Goal: Task Accomplishment & Management: Use online tool/utility

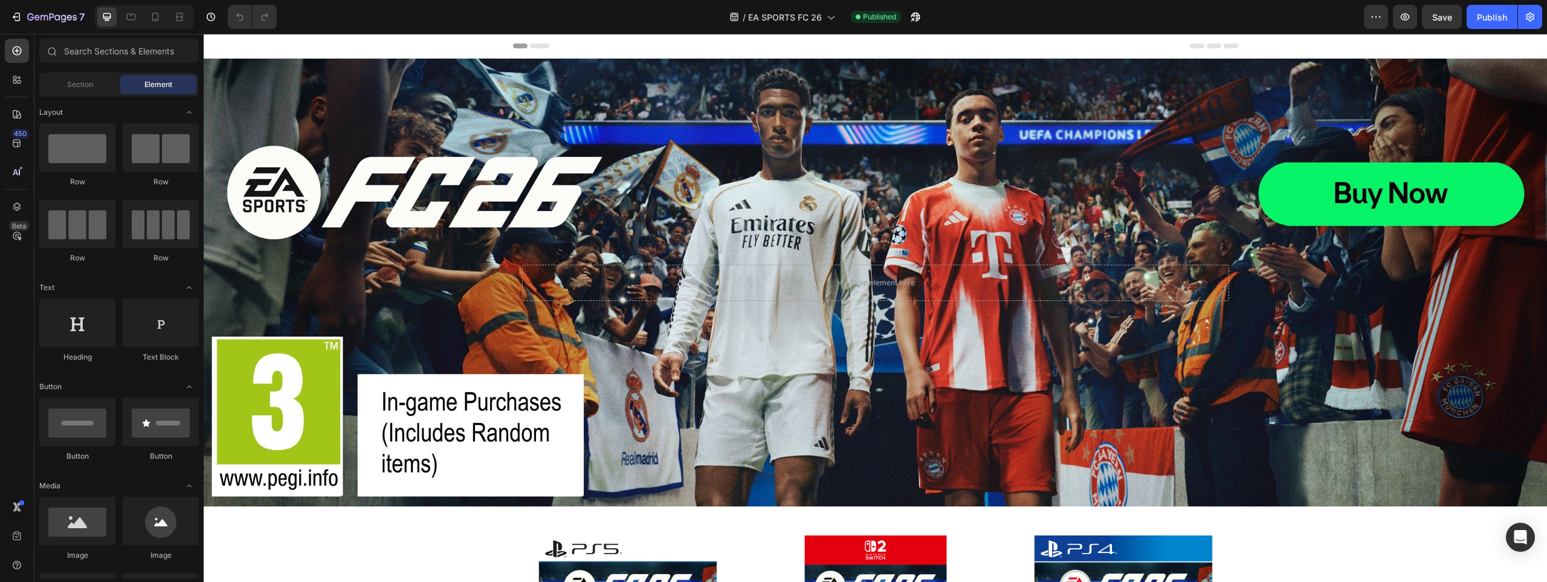
click at [223, 142] on div "Background Image" at bounding box center [875, 283] width 1343 height 448
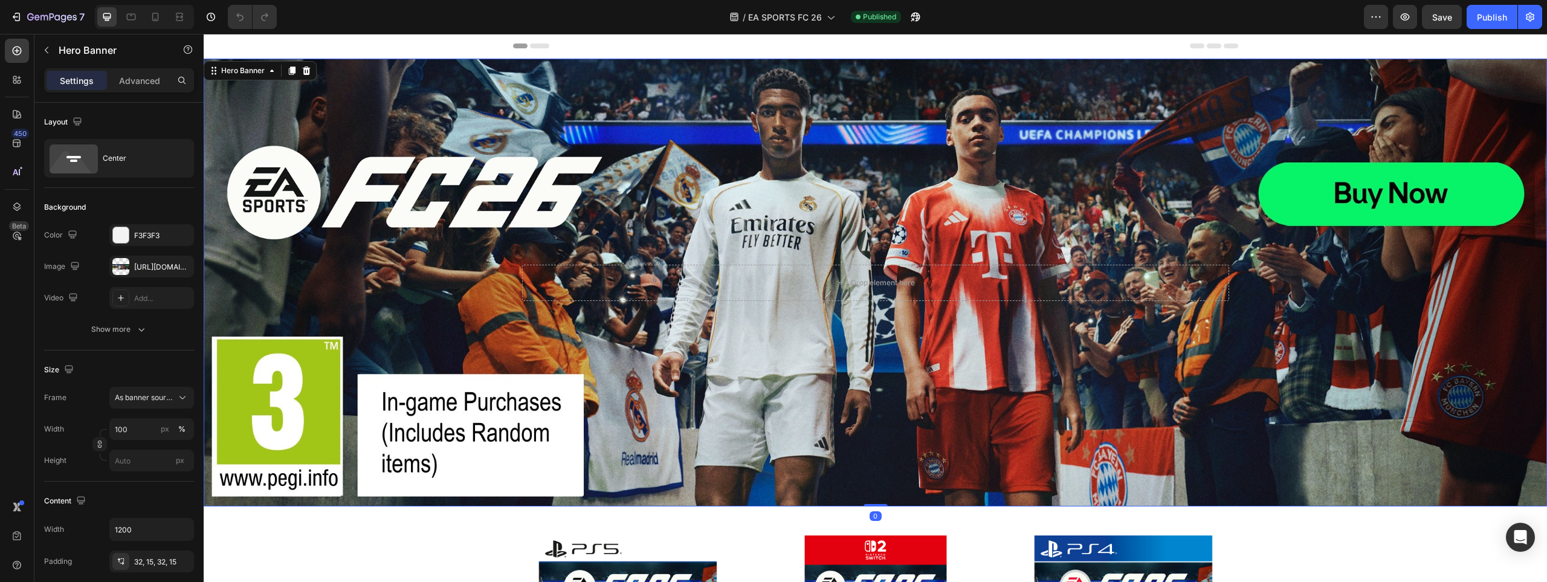
click at [296, 172] on div "Background Image" at bounding box center [875, 283] width 1343 height 448
click at [138, 266] on div "[URL][DOMAIN_NAME]" at bounding box center [151, 267] width 35 height 11
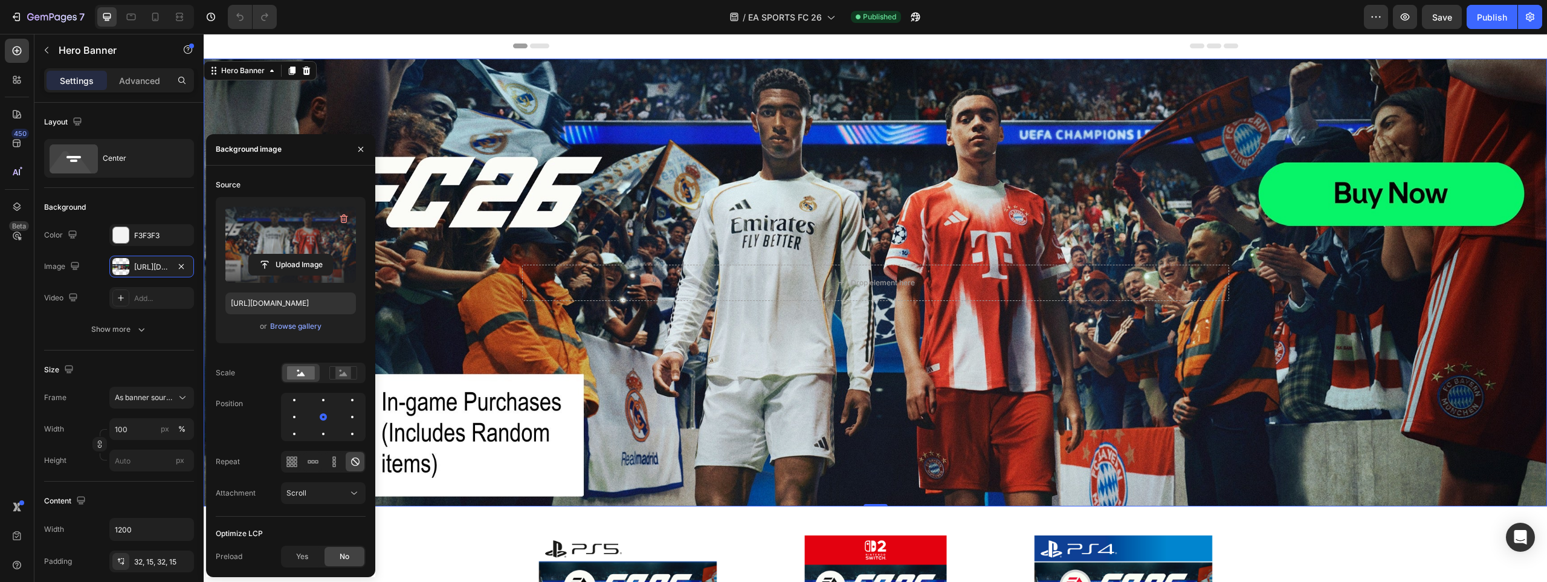
click at [292, 242] on label at bounding box center [290, 245] width 131 height 76
click at [292, 254] on input "file" at bounding box center [290, 264] width 83 height 21
type input "[URL][DOMAIN_NAME]"
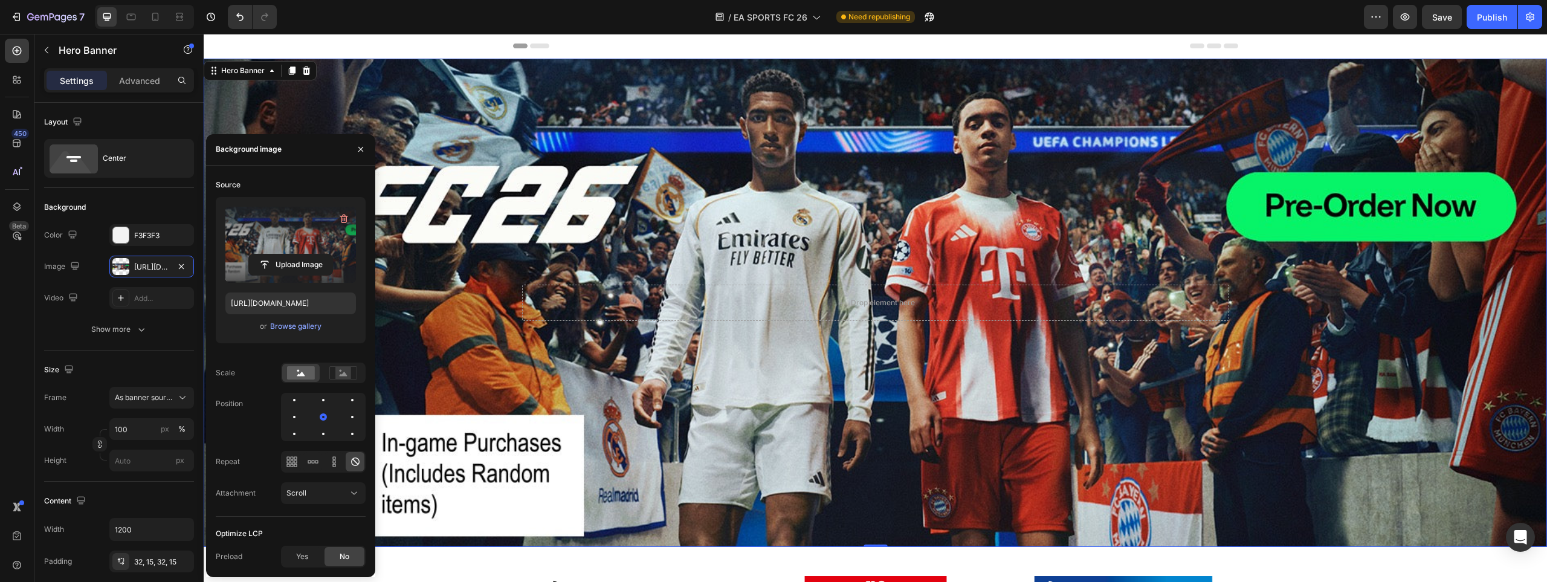
click at [289, 233] on label at bounding box center [290, 245] width 131 height 76
click at [289, 254] on input "file" at bounding box center [290, 264] width 83 height 21
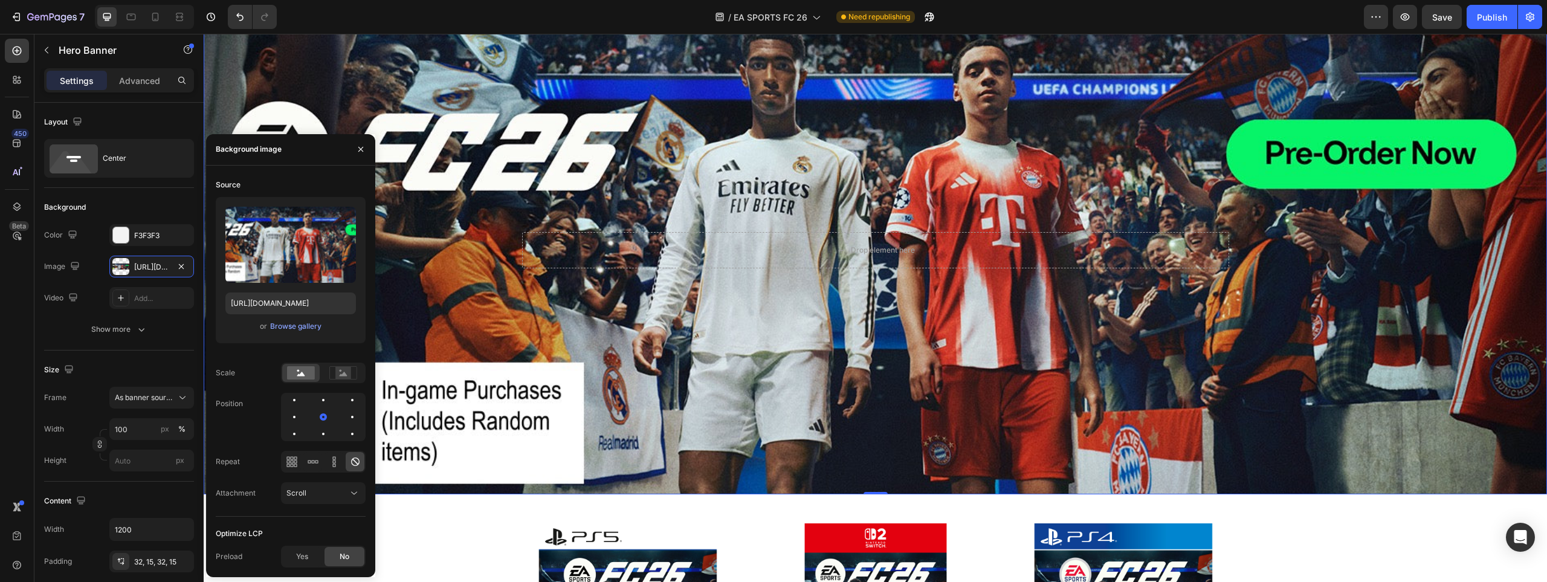
scroll to position [302, 0]
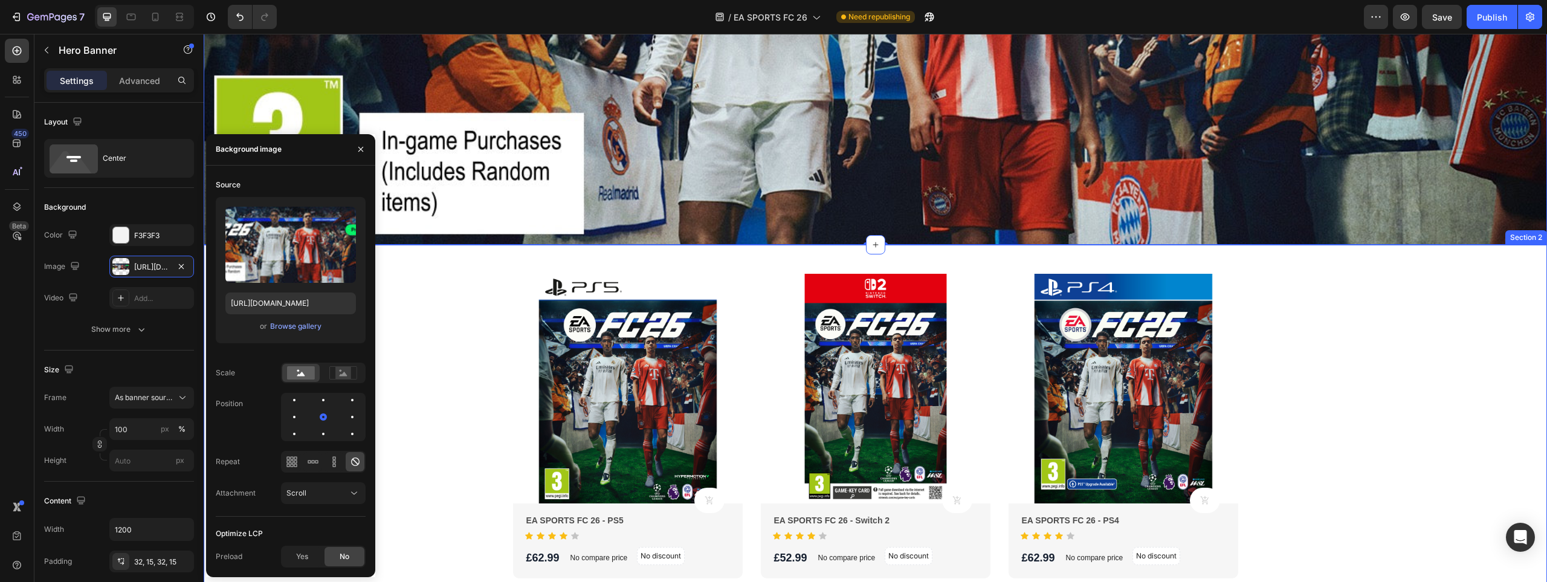
click at [435, 280] on div "Product Images Product Cart Button EA SPORTS FC 26 - PS5 Product Title Icon Ico…" at bounding box center [875, 573] width 1325 height 656
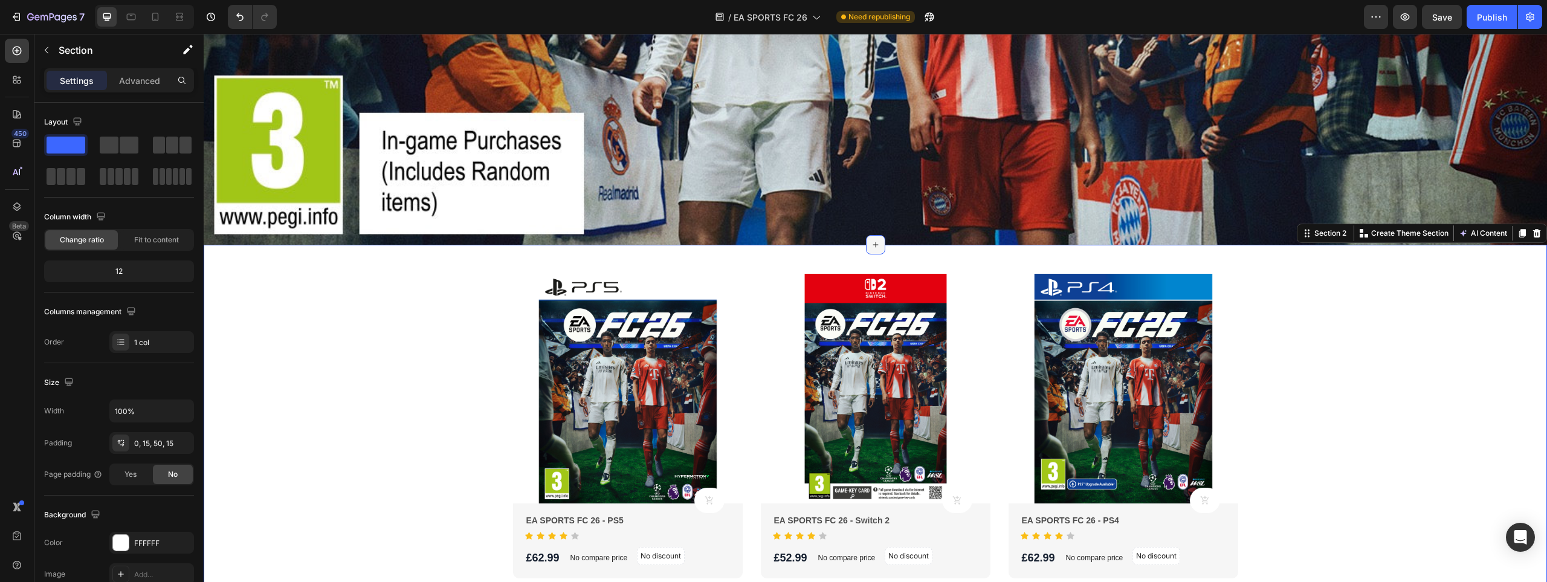
click at [871, 243] on icon at bounding box center [876, 245] width 10 height 10
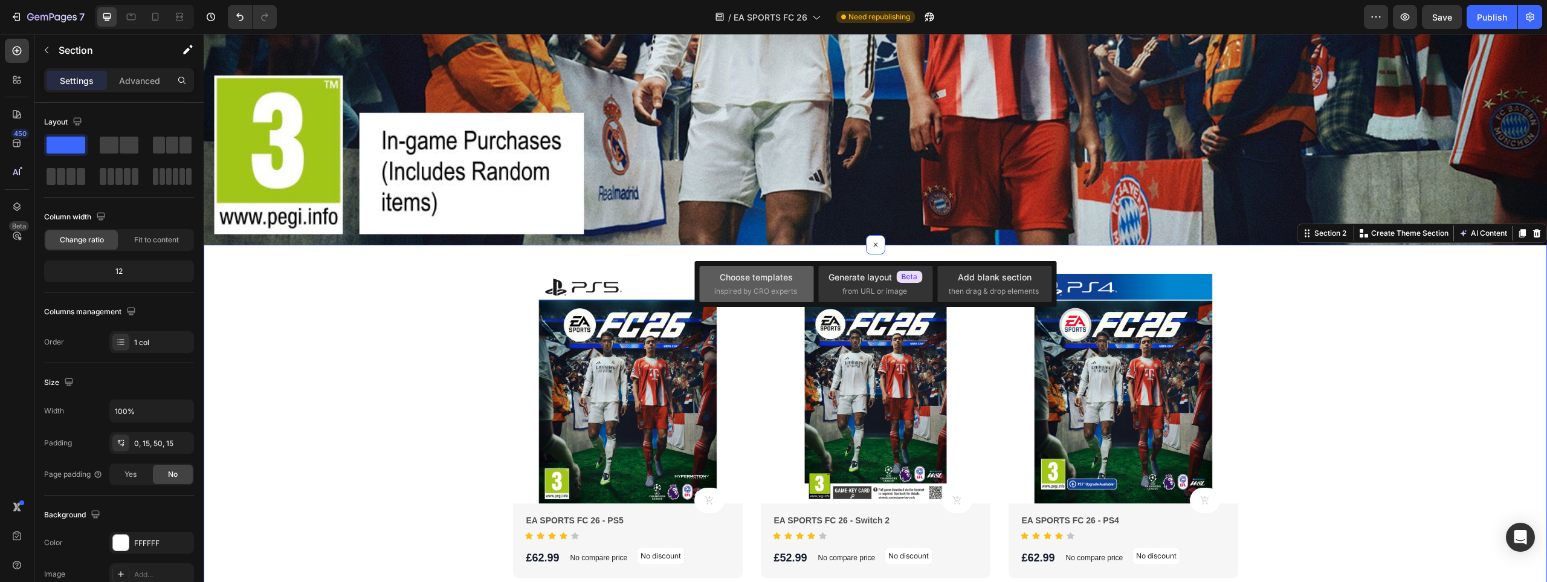
click at [747, 283] on div "Choose templates" at bounding box center [756, 277] width 73 height 13
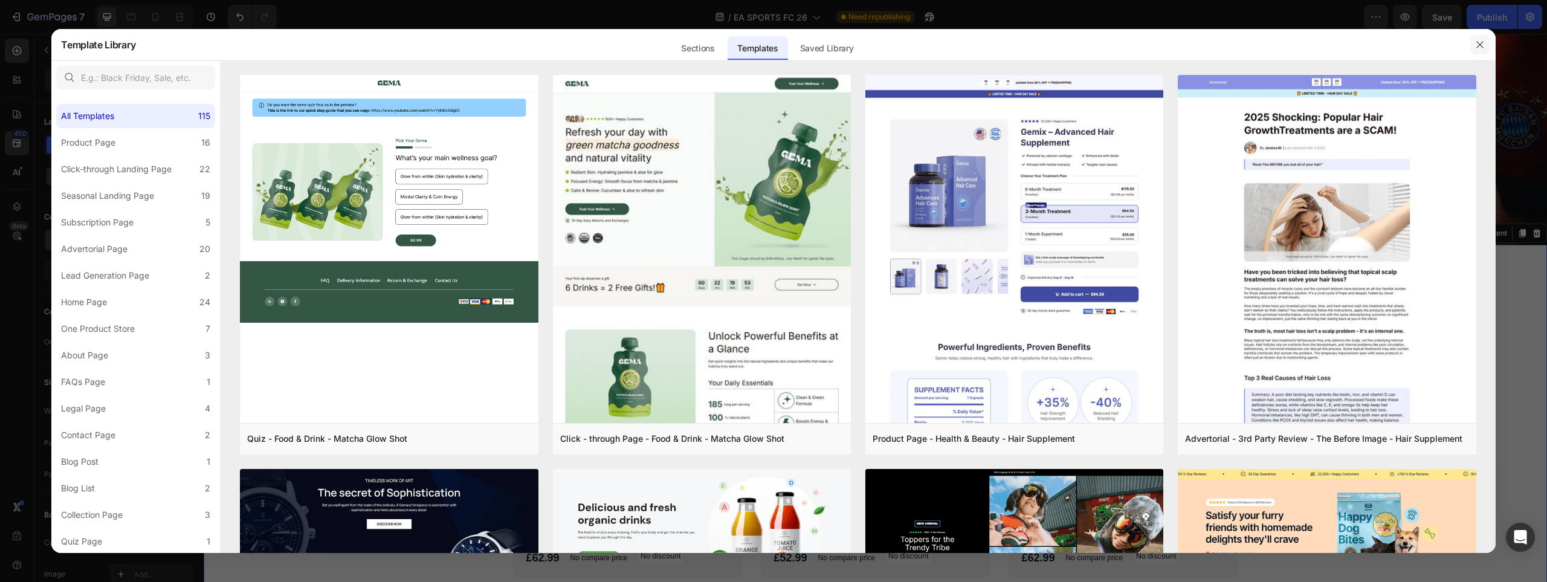
click at [1481, 42] on icon "button" at bounding box center [1480, 45] width 10 height 10
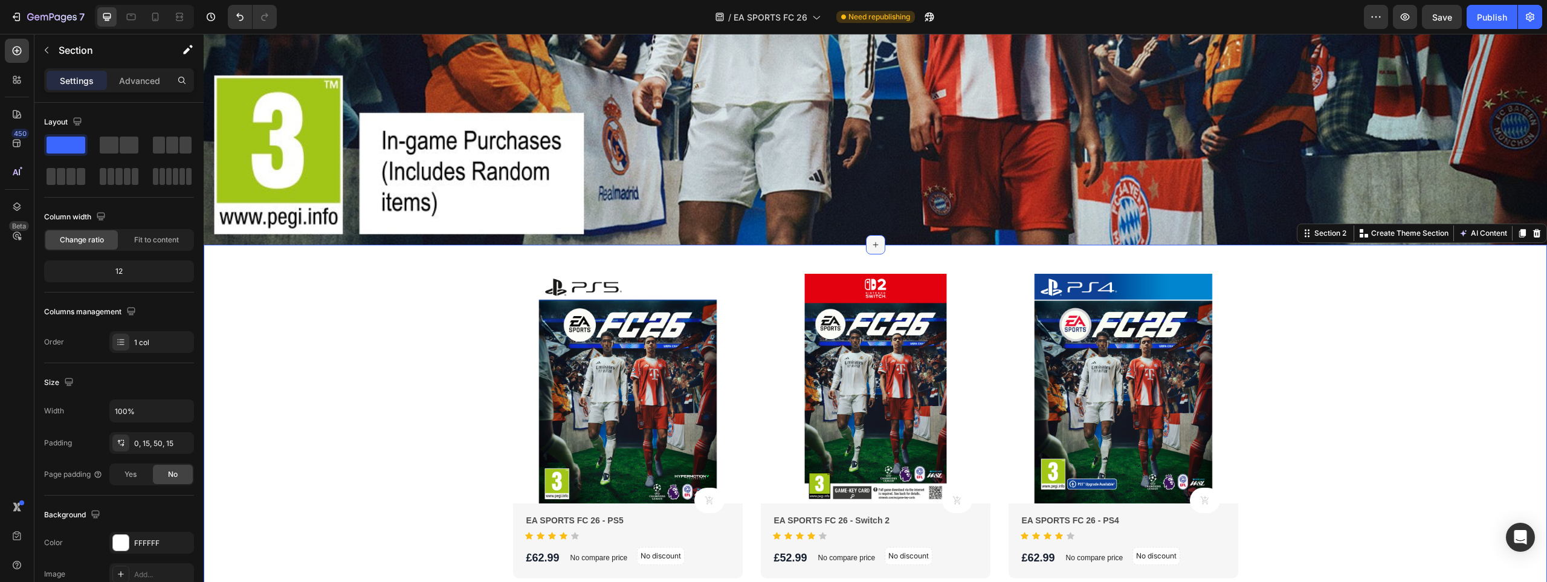
click at [866, 235] on div at bounding box center [875, 244] width 19 height 19
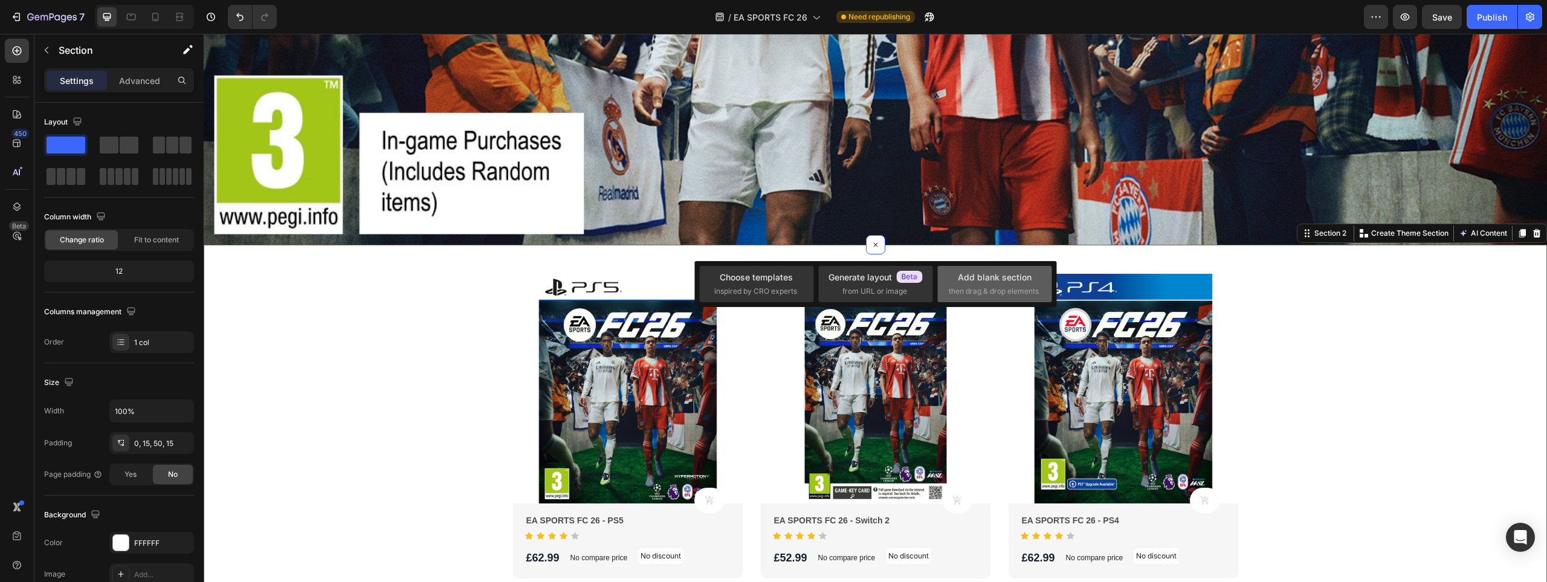
drag, startPoint x: 1014, startPoint y: 284, endPoint x: 667, endPoint y: 355, distance: 354.1
click at [1014, 284] on div "Add blank section then drag & drop elements" at bounding box center [995, 284] width 92 height 26
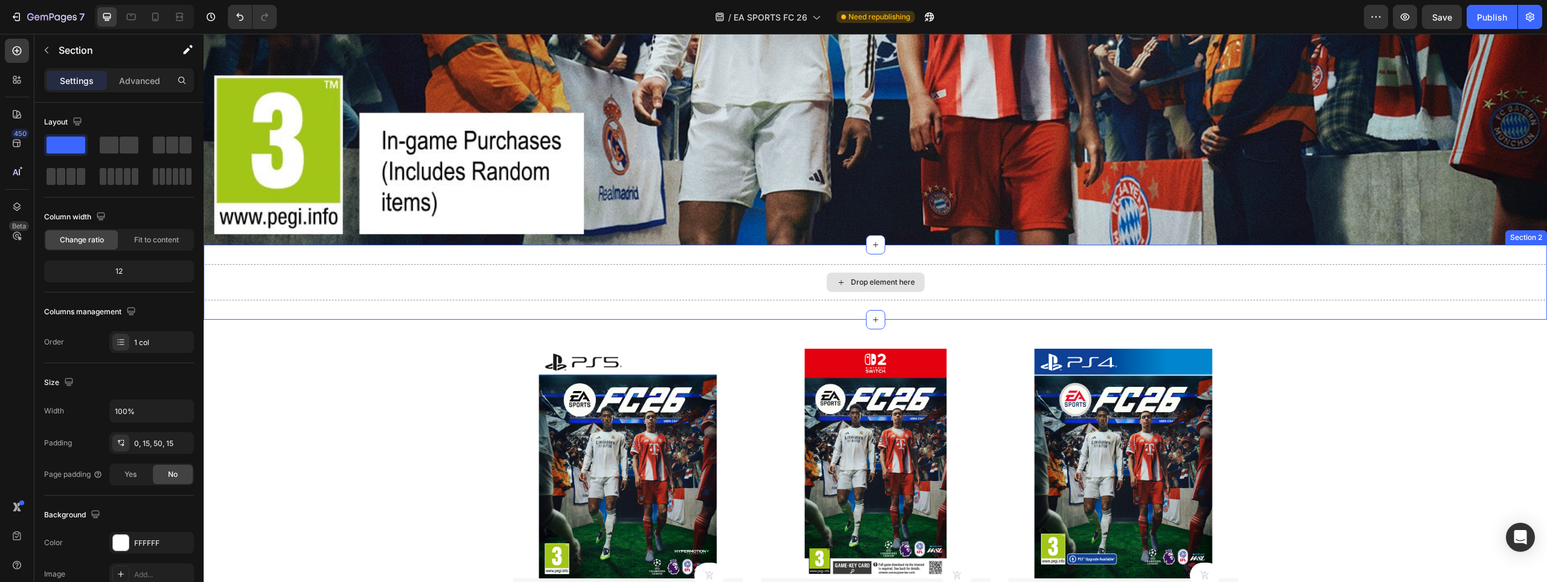
click at [843, 276] on div "Drop element here" at bounding box center [876, 281] width 98 height 19
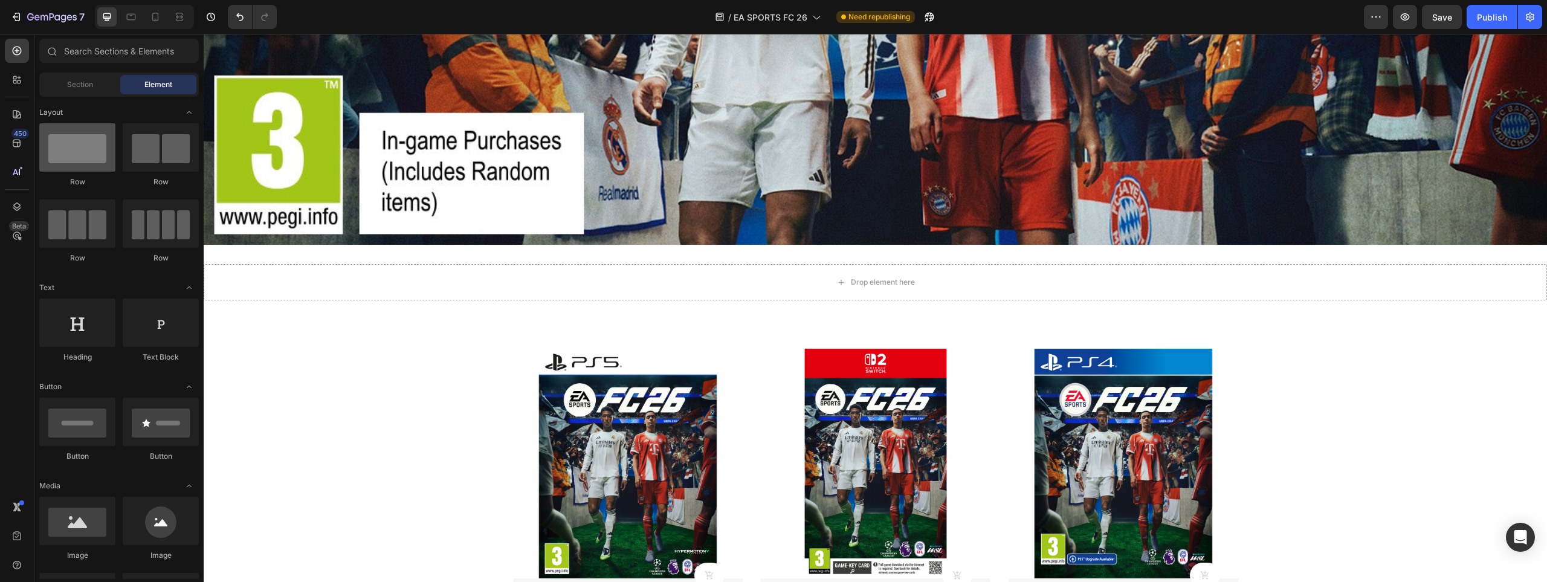
click at [83, 146] on div at bounding box center [77, 147] width 76 height 48
click at [20, 86] on div at bounding box center [17, 80] width 24 height 24
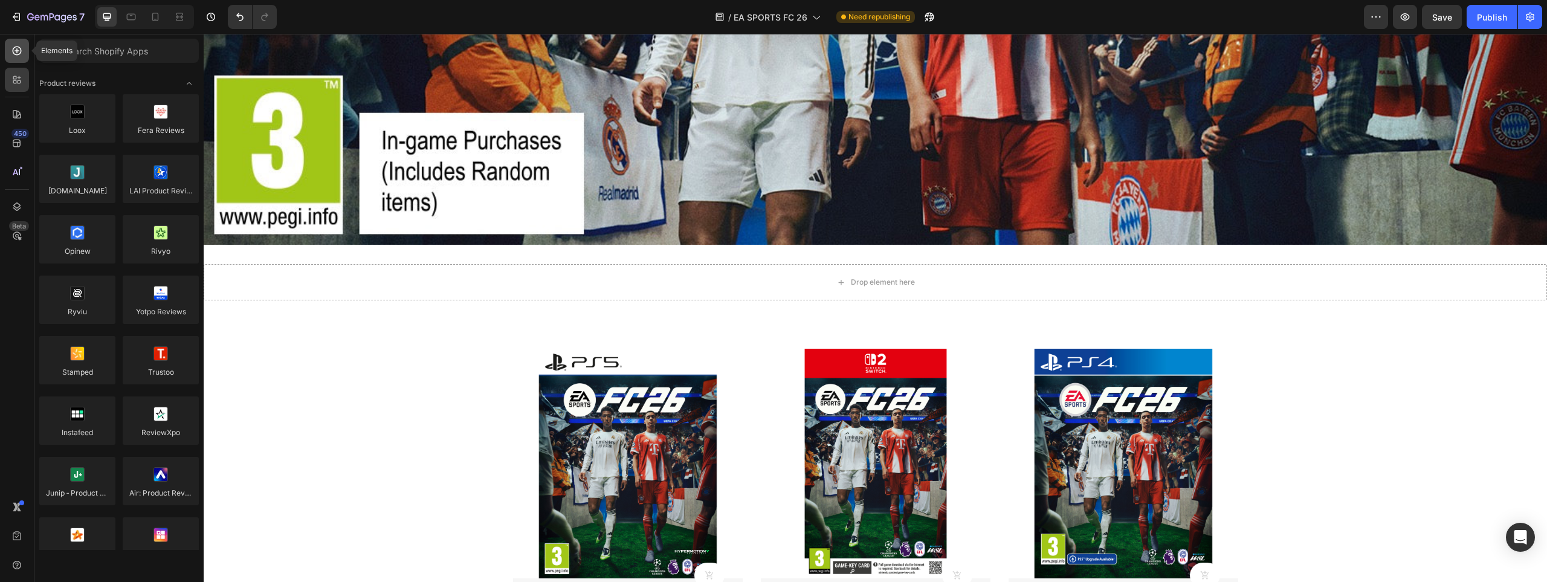
drag, startPoint x: 12, startPoint y: 50, endPoint x: 126, endPoint y: 175, distance: 169.4
click at [12, 50] on icon at bounding box center [17, 51] width 12 height 12
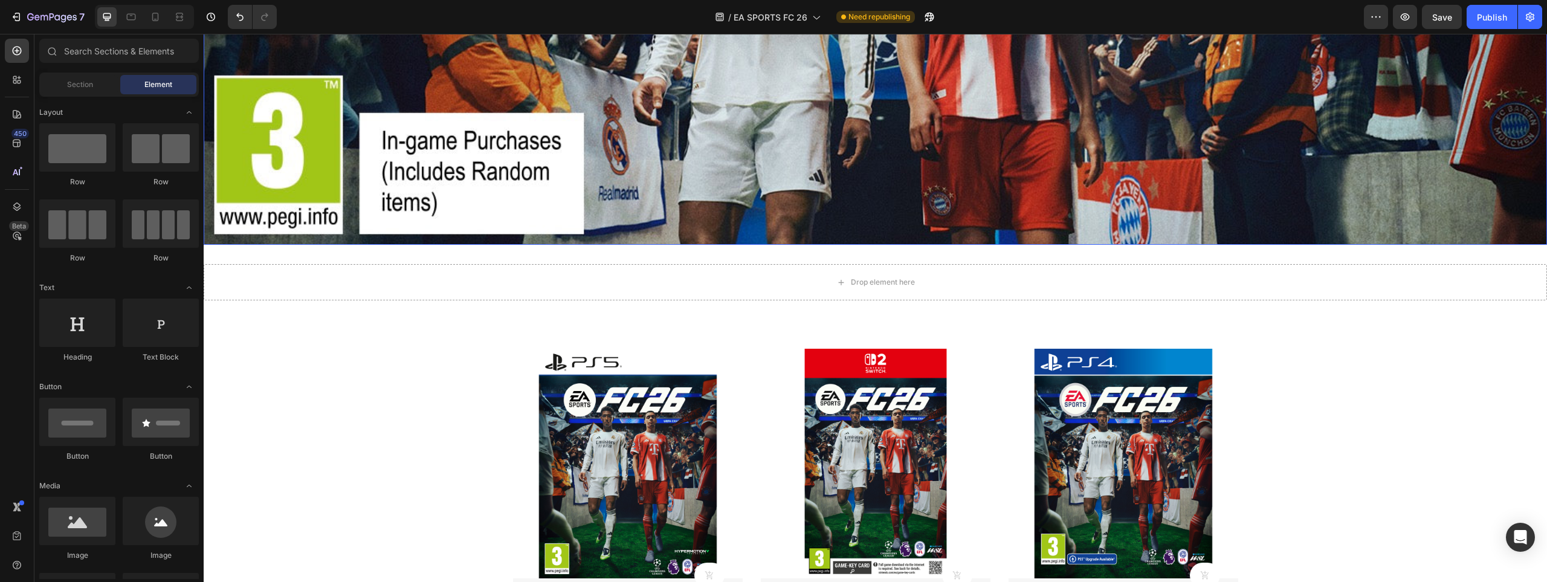
click at [401, 223] on div "Background Image" at bounding box center [875, 1] width 1343 height 488
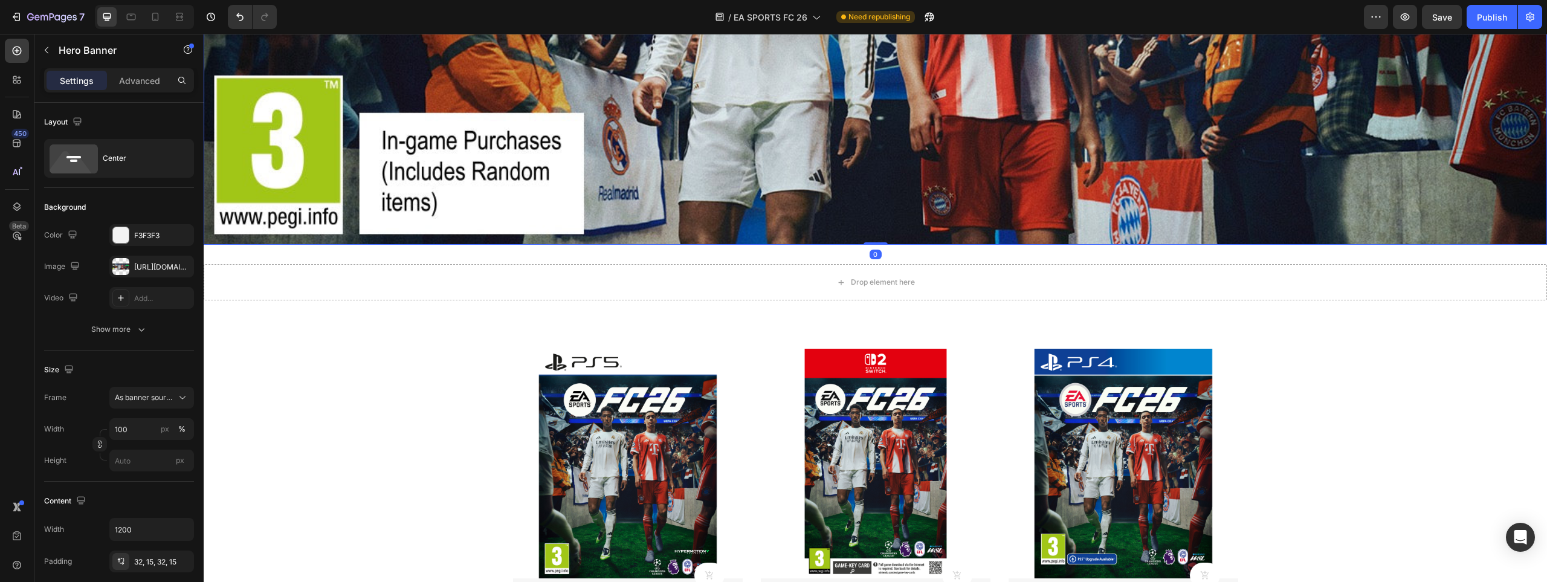
click at [753, 193] on div "Background Image" at bounding box center [875, 1] width 1343 height 488
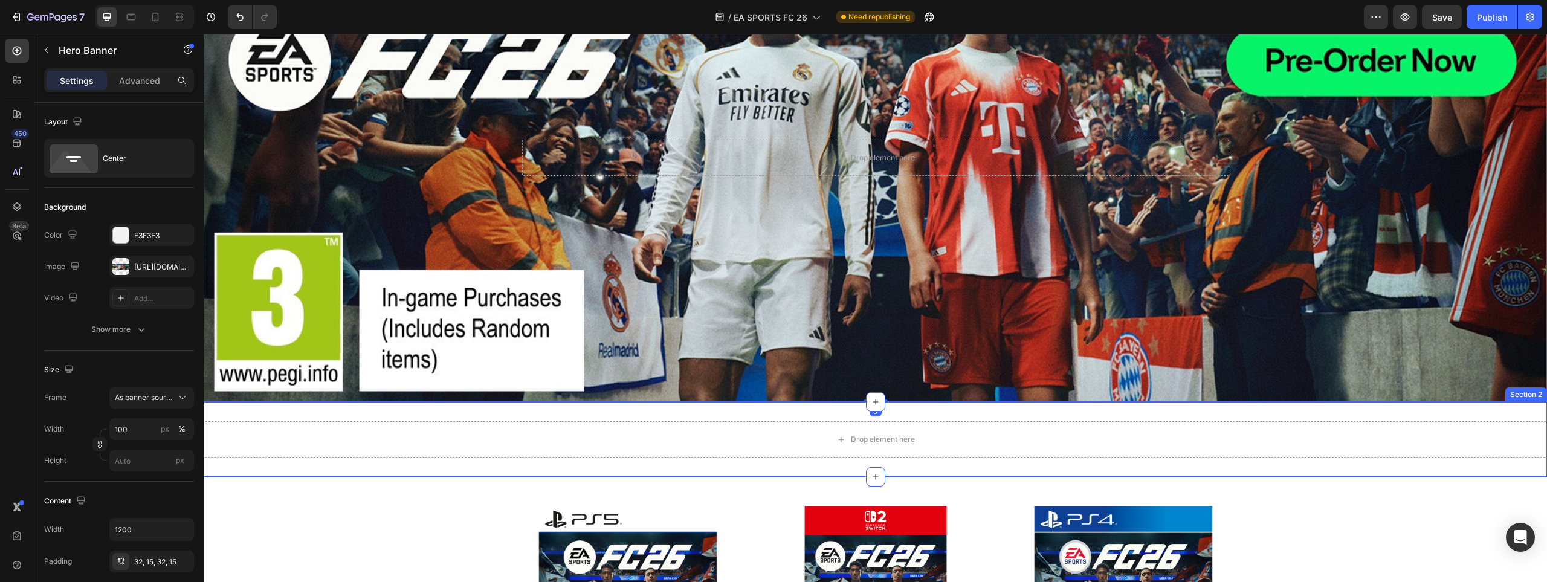
scroll to position [0, 0]
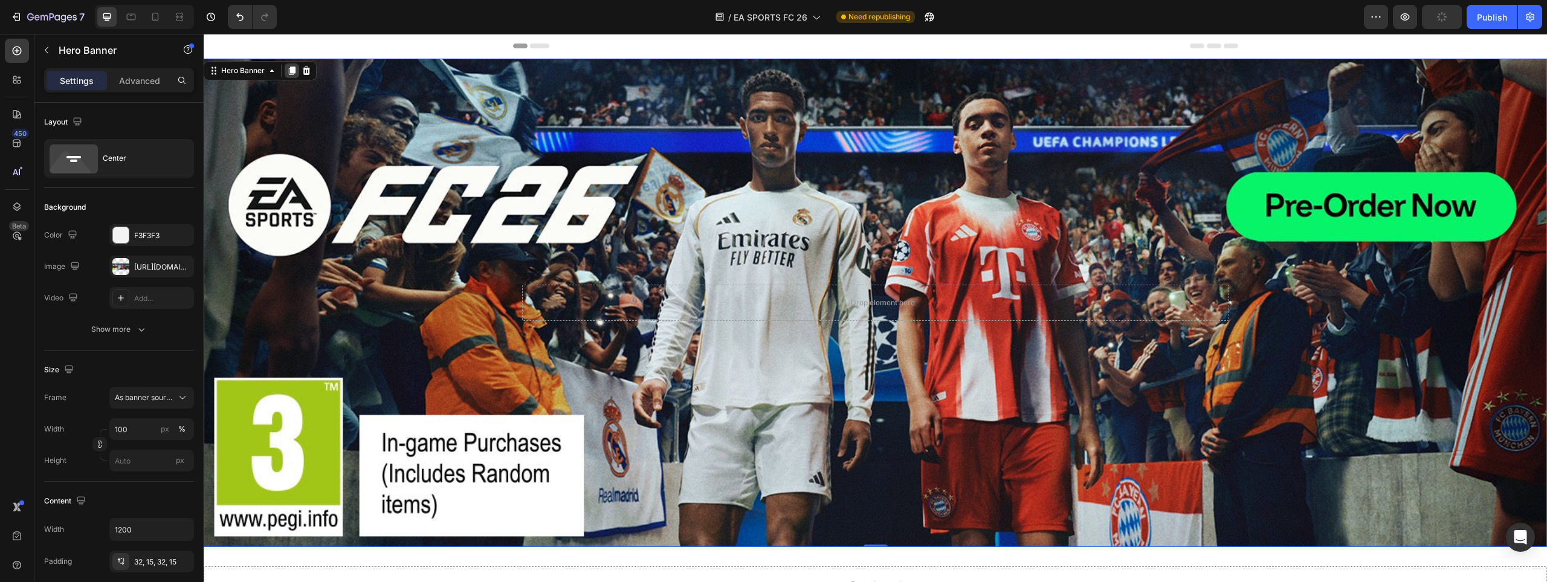
click at [291, 76] on div at bounding box center [292, 70] width 15 height 15
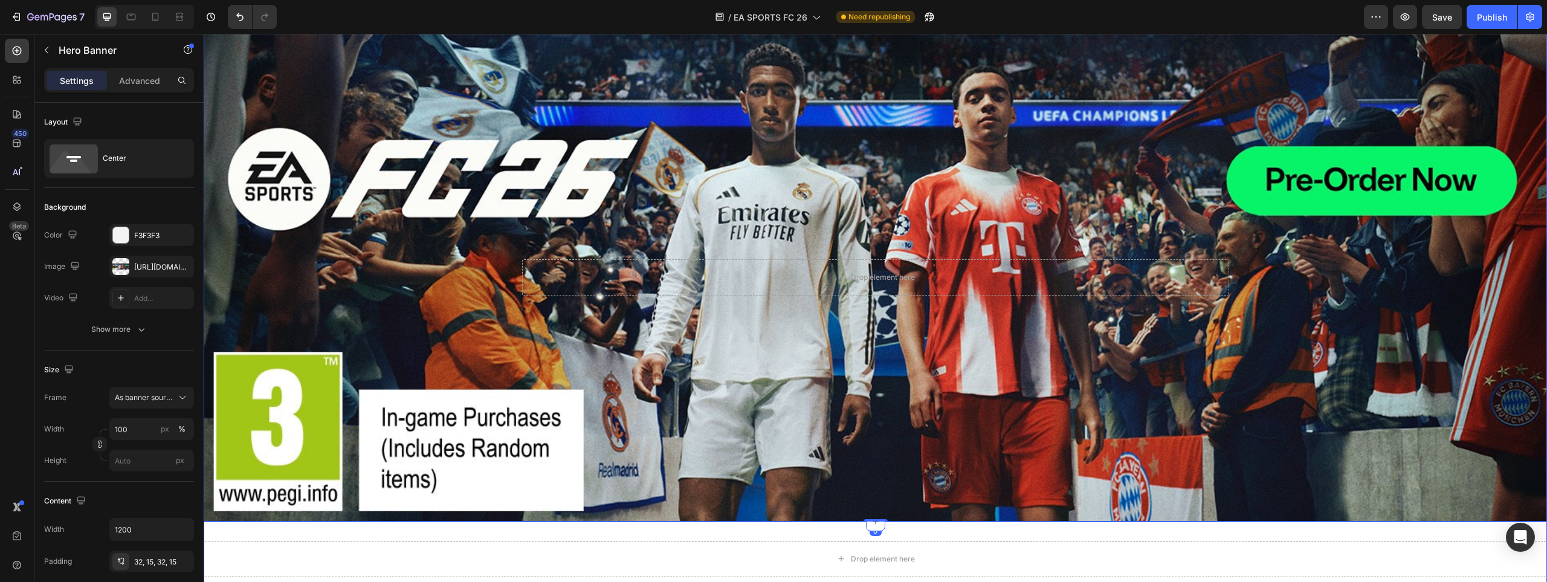
scroll to position [588, 0]
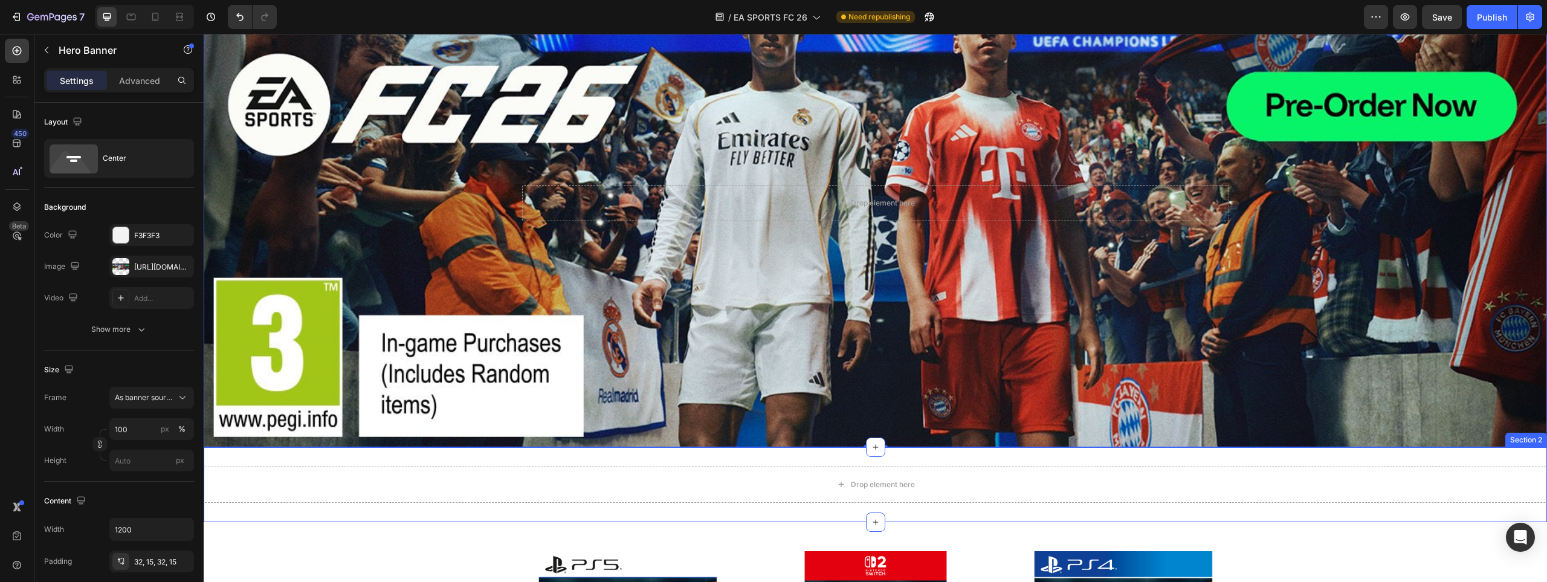
click at [1114, 459] on div "Drop element here Section 2" at bounding box center [875, 484] width 1343 height 75
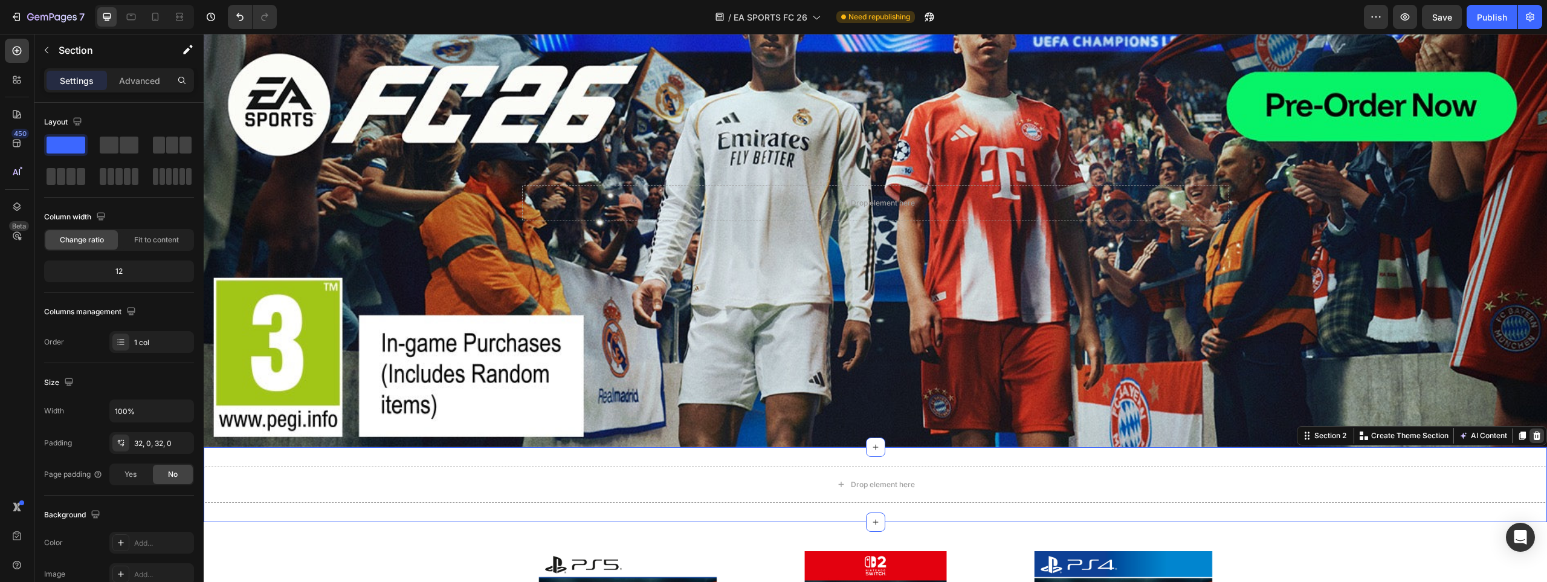
click at [1533, 433] on icon at bounding box center [1537, 435] width 8 height 8
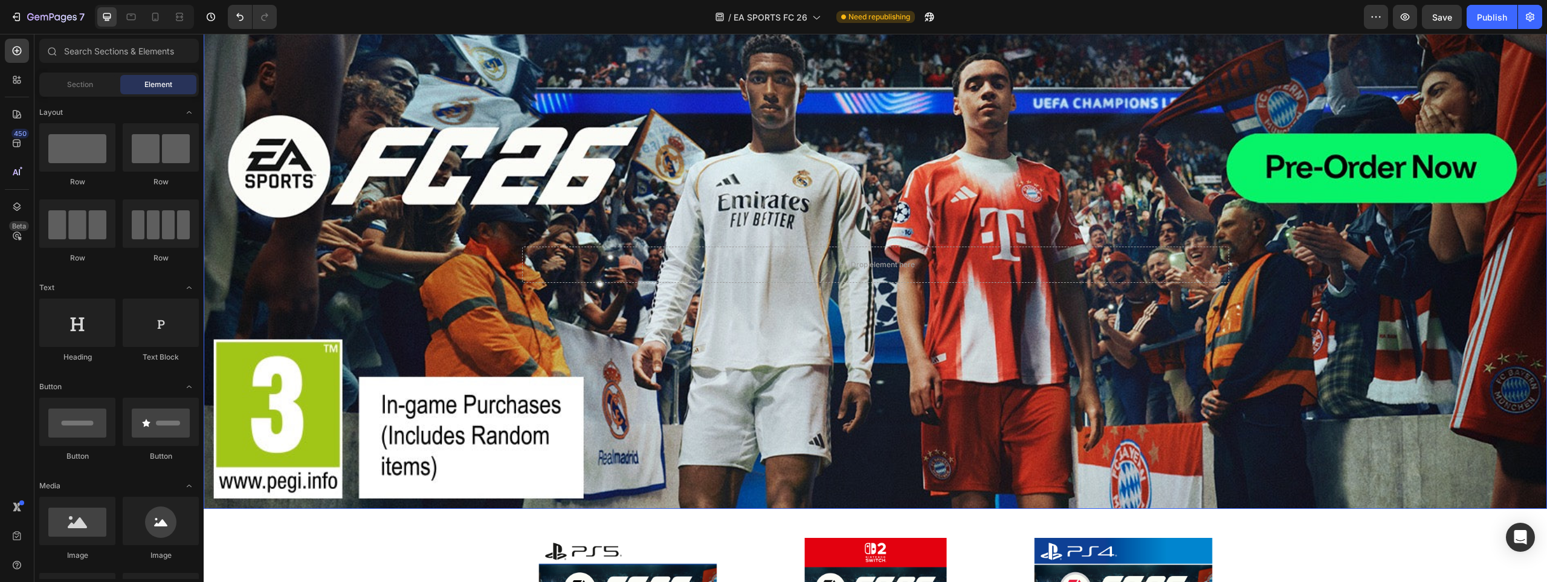
scroll to position [468, 0]
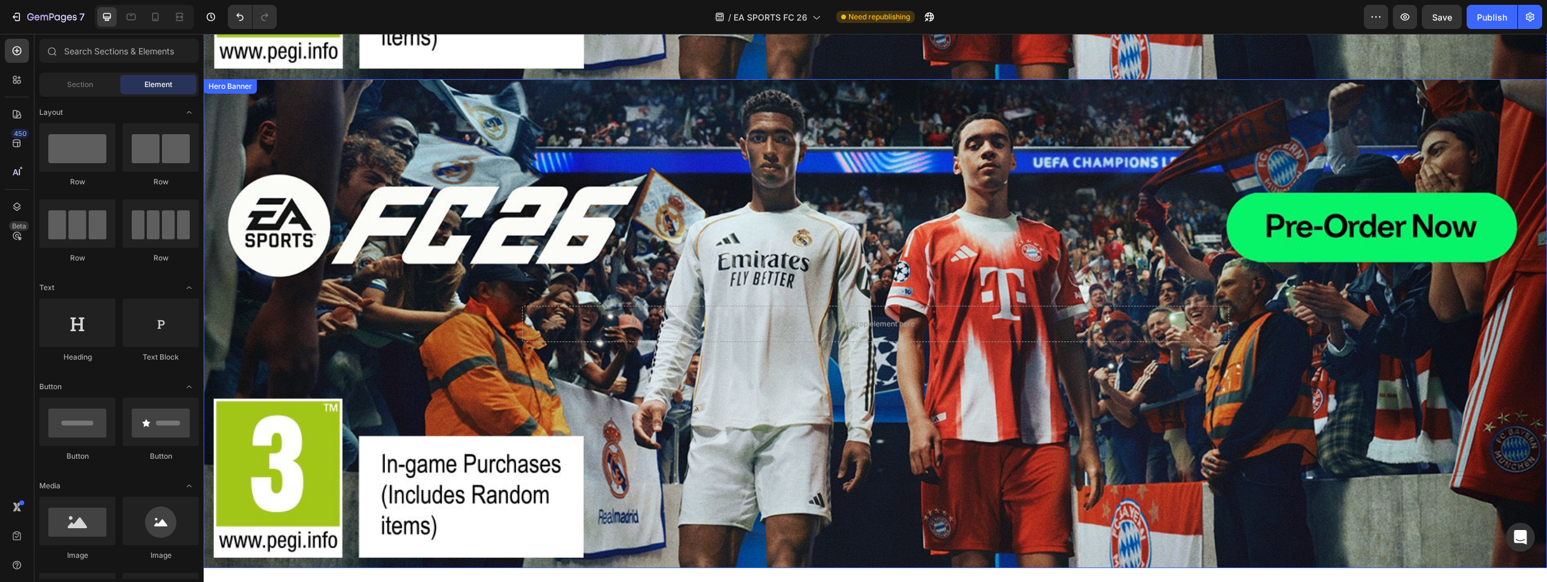
click at [395, 251] on div "Background Image" at bounding box center [875, 323] width 1343 height 488
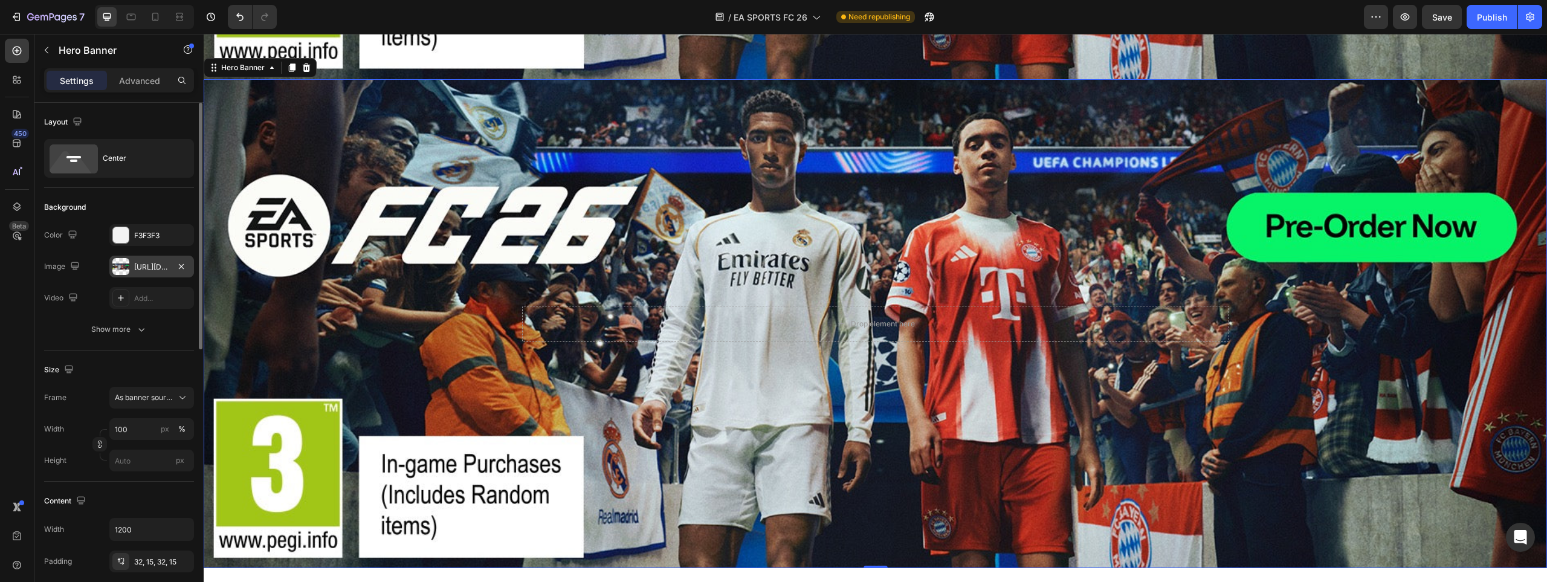
click at [147, 266] on div "[URL][DOMAIN_NAME]" at bounding box center [151, 267] width 35 height 11
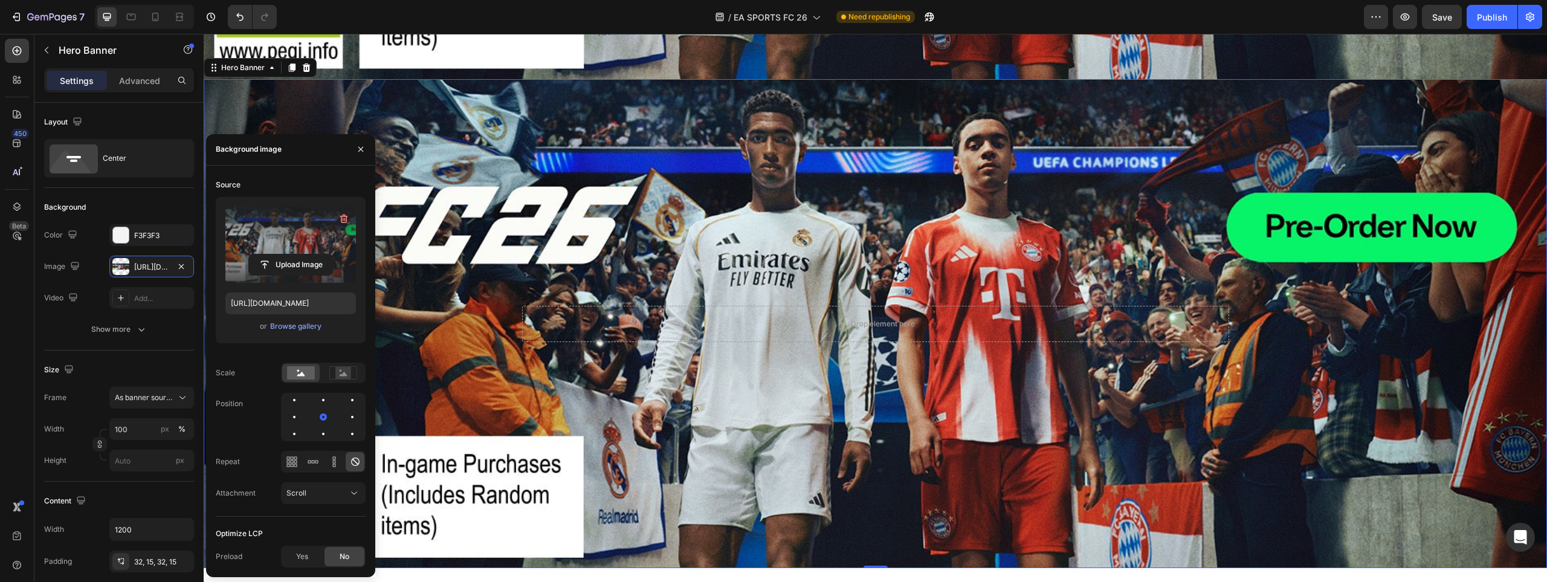
click at [255, 250] on label at bounding box center [290, 245] width 131 height 76
click at [255, 254] on input "file" at bounding box center [290, 264] width 83 height 21
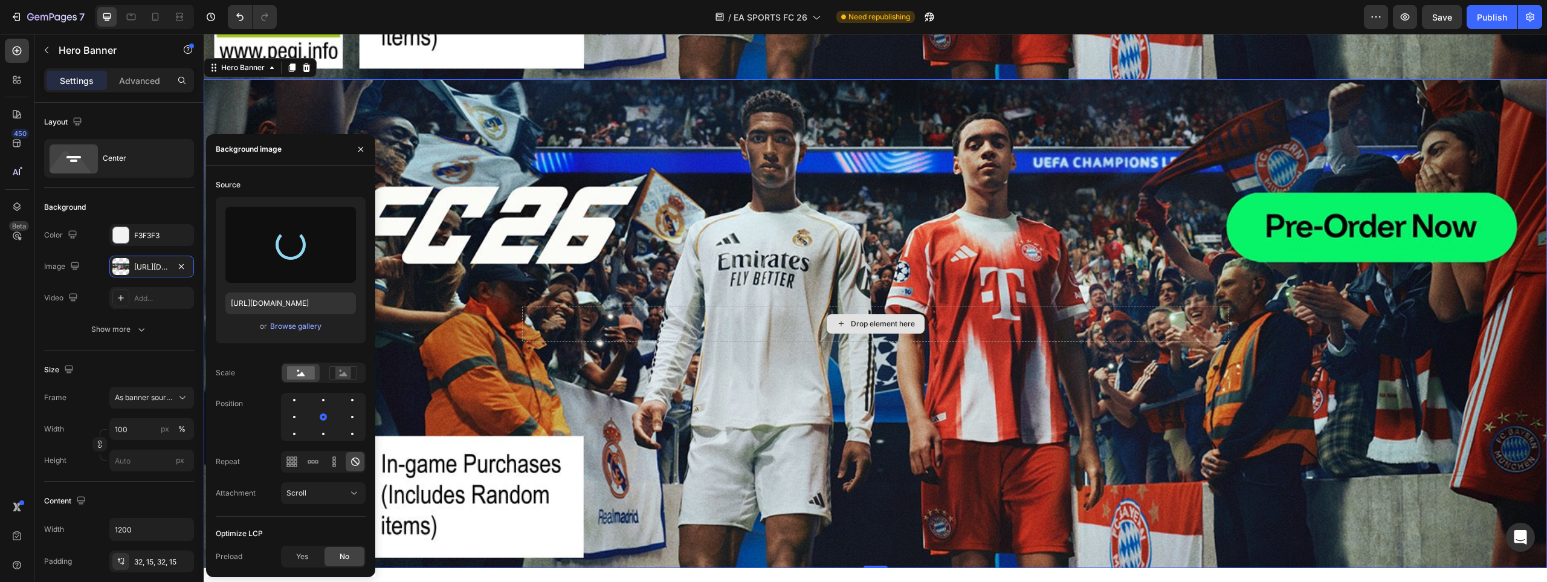
type input "[URL][DOMAIN_NAME]"
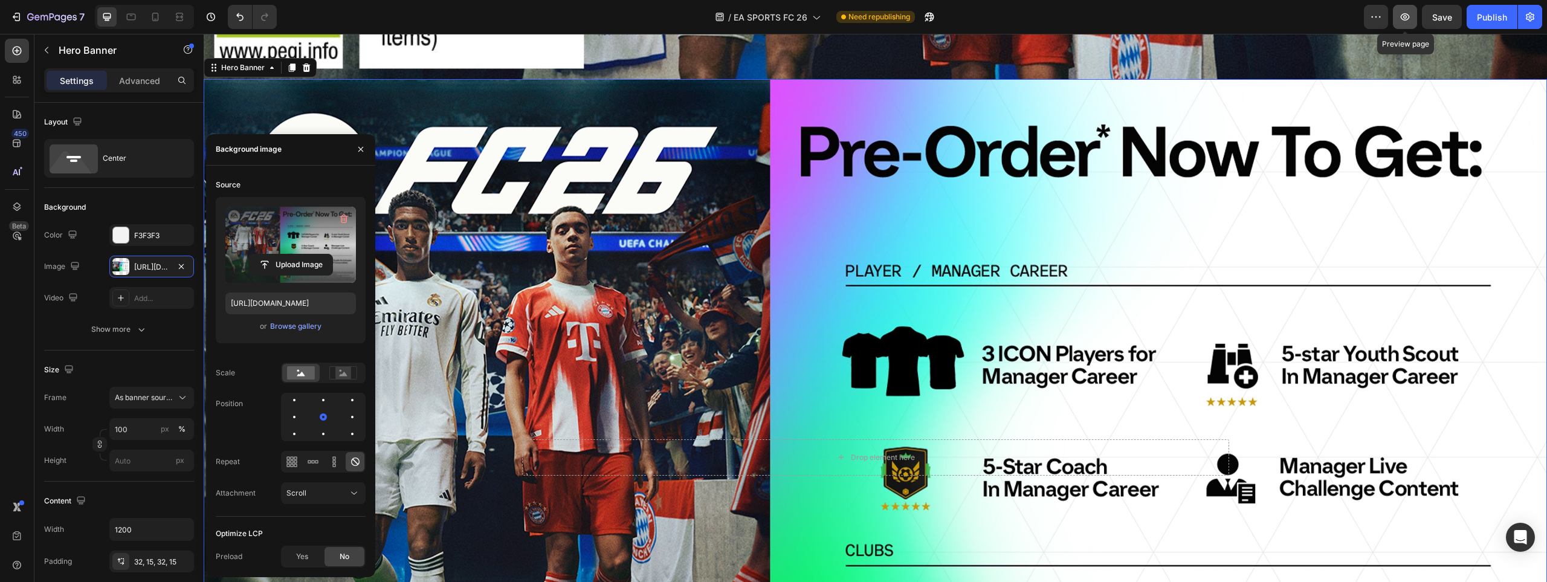
click at [1396, 15] on button "button" at bounding box center [1405, 17] width 24 height 24
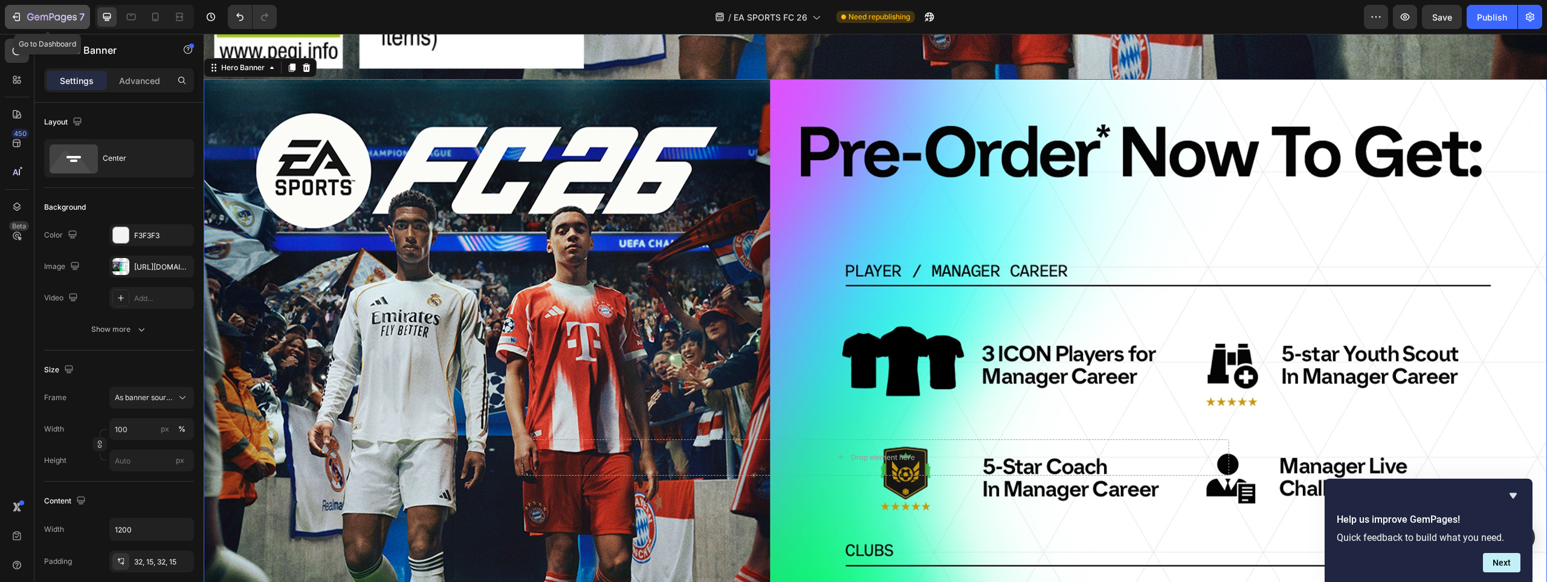
click at [22, 17] on div "7" at bounding box center [47, 17] width 74 height 15
